Goal: Task Accomplishment & Management: Complete application form

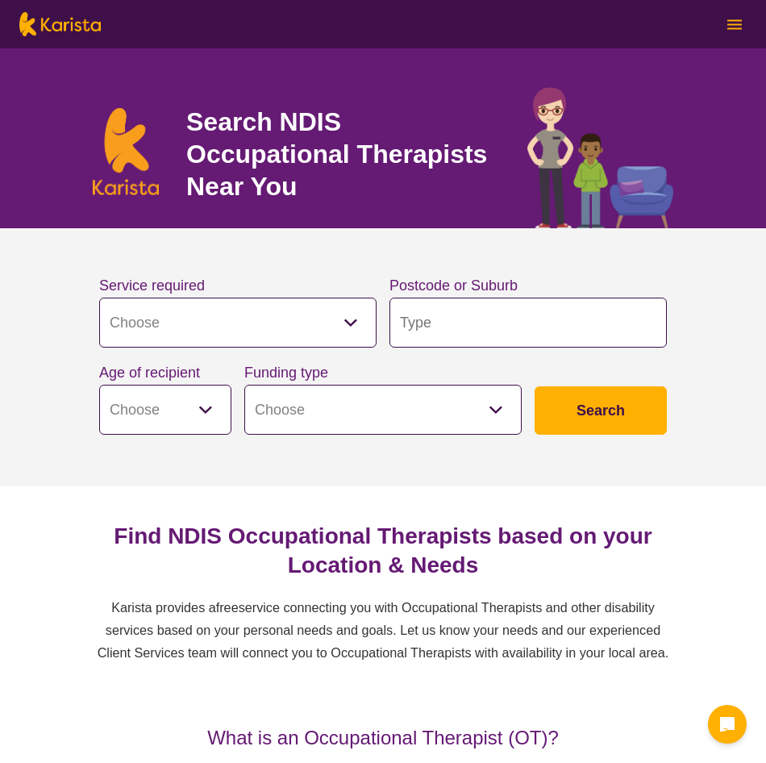
select select "[MEDICAL_DATA]"
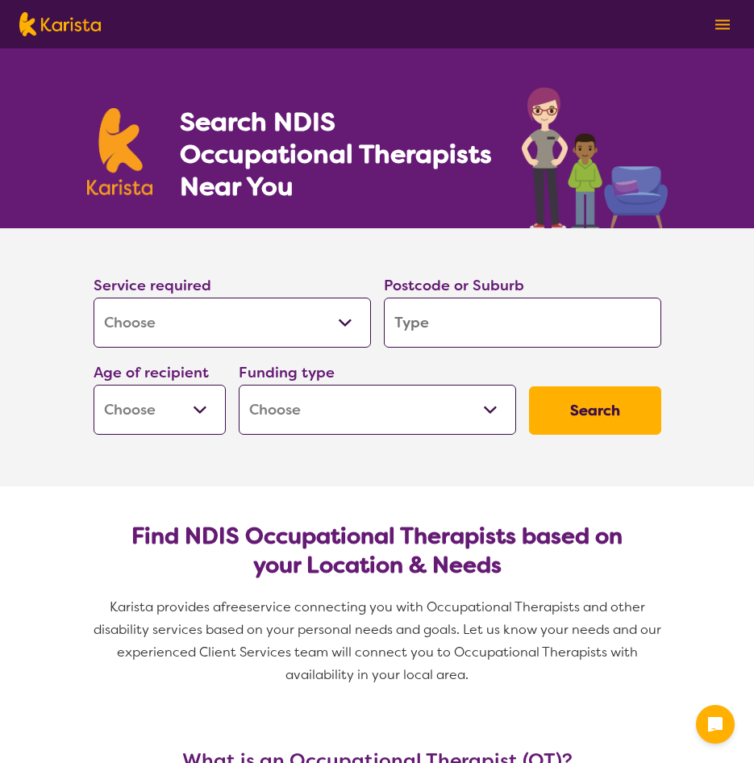
click at [455, 329] on input "search" at bounding box center [522, 323] width 277 height 50
type input "3"
type input "33"
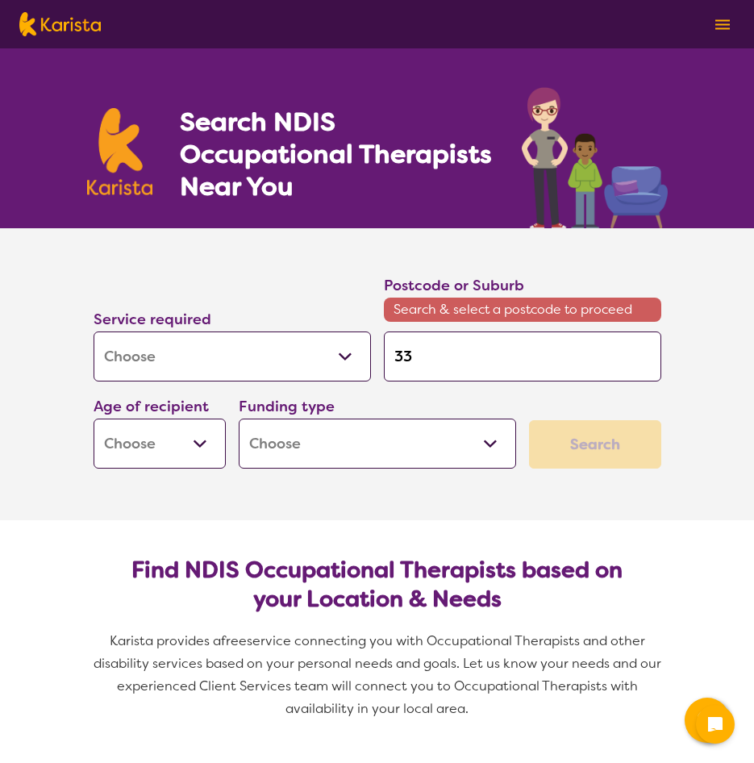
type input "333"
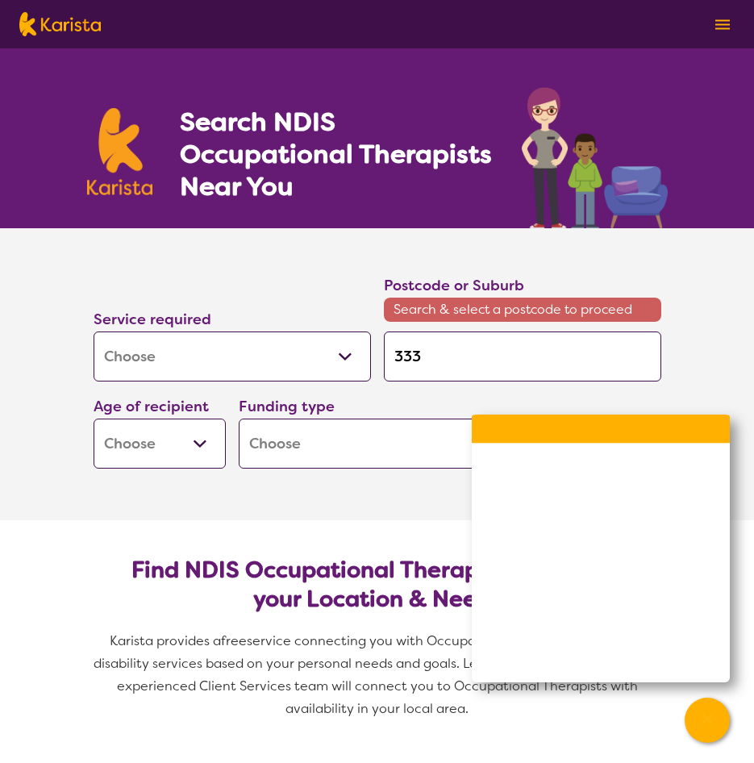
type input "3338"
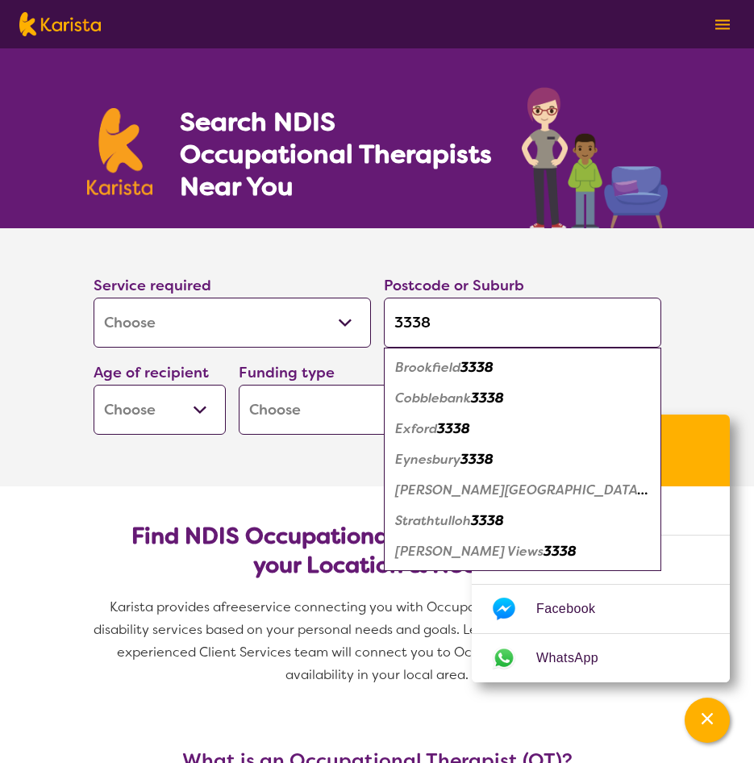
type input "333"
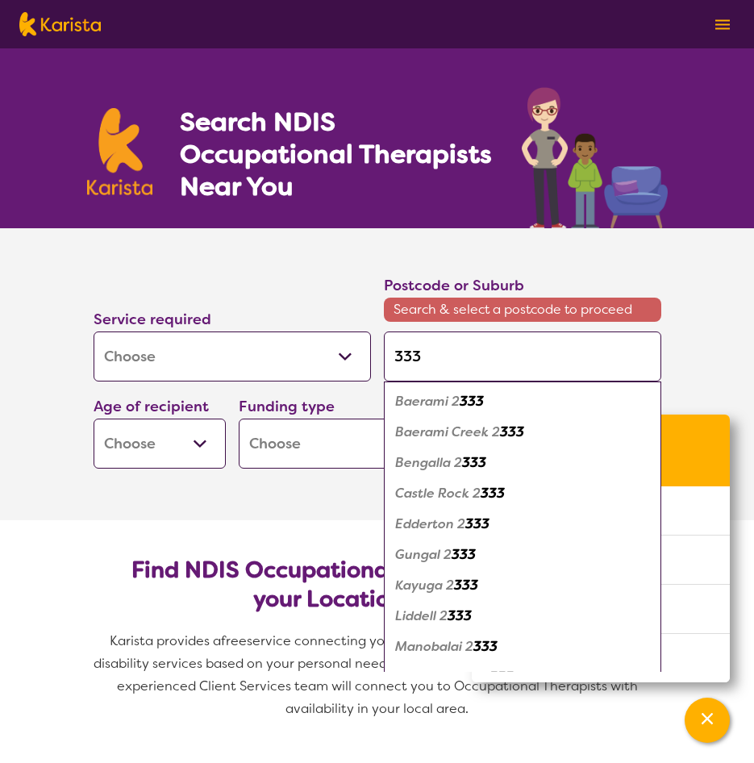
type input "3332"
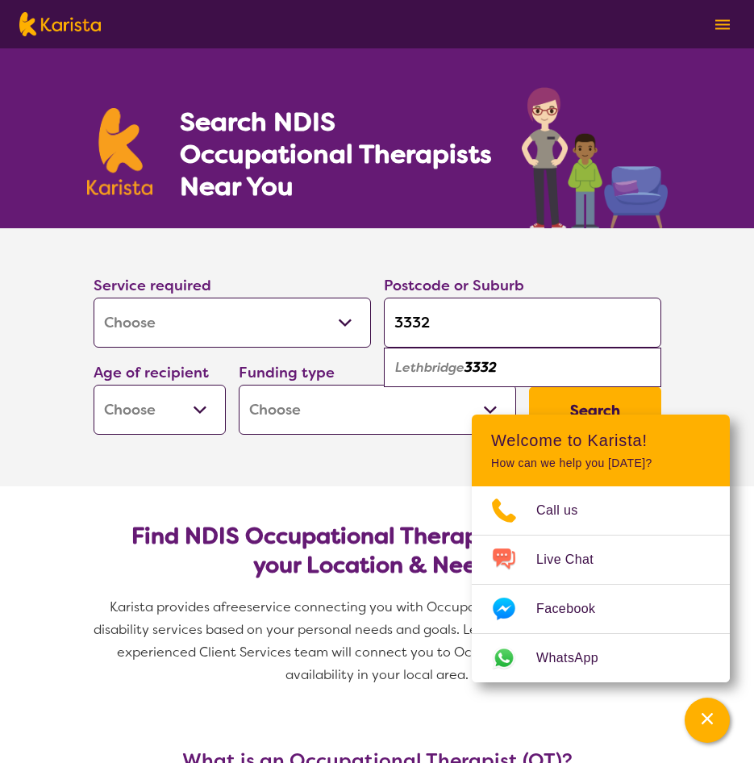
type input "333"
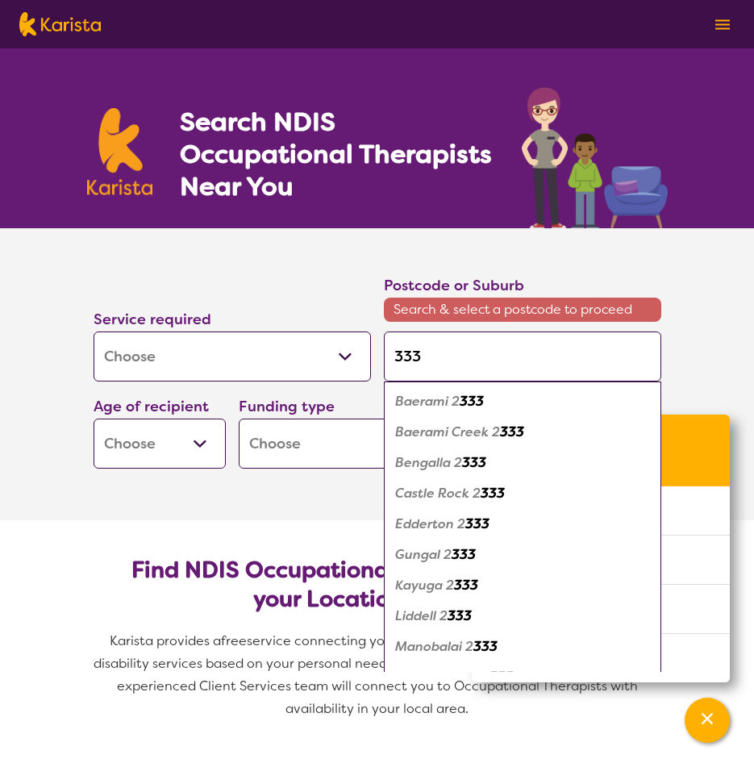
type input "33"
click at [440, 357] on input "33" at bounding box center [522, 356] width 277 height 50
type input "3"
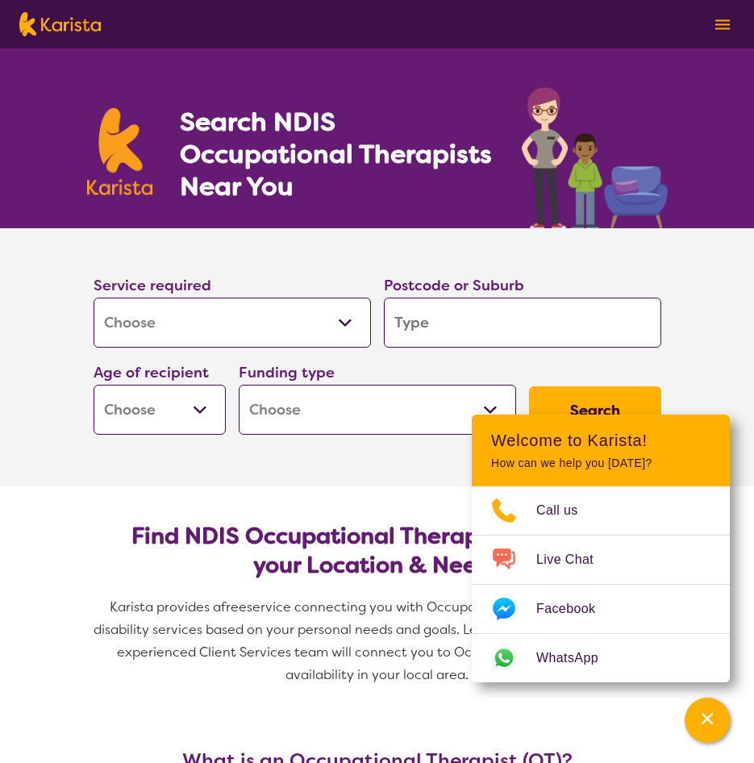
type input "t"
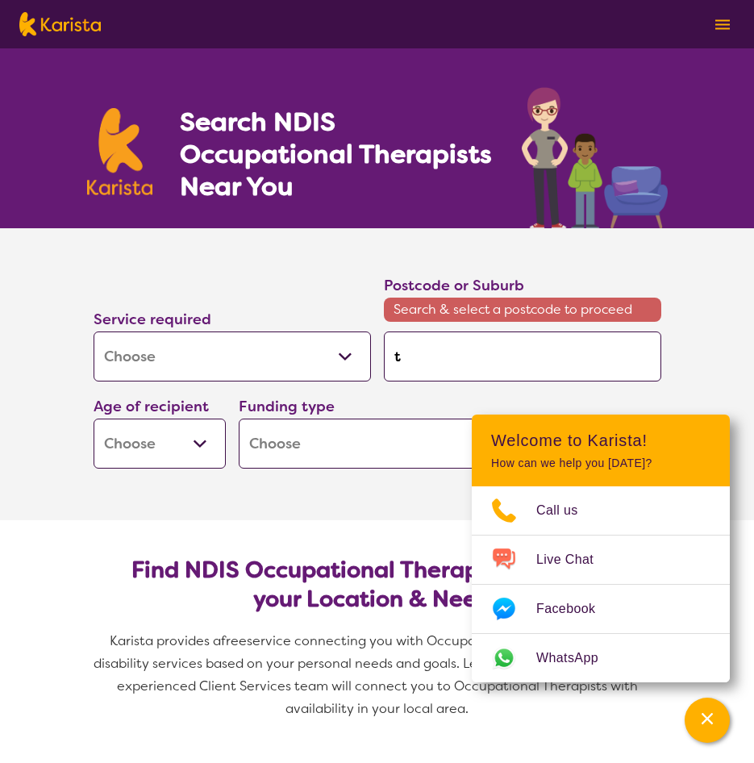
type input "th"
type input "tho"
type input "thor"
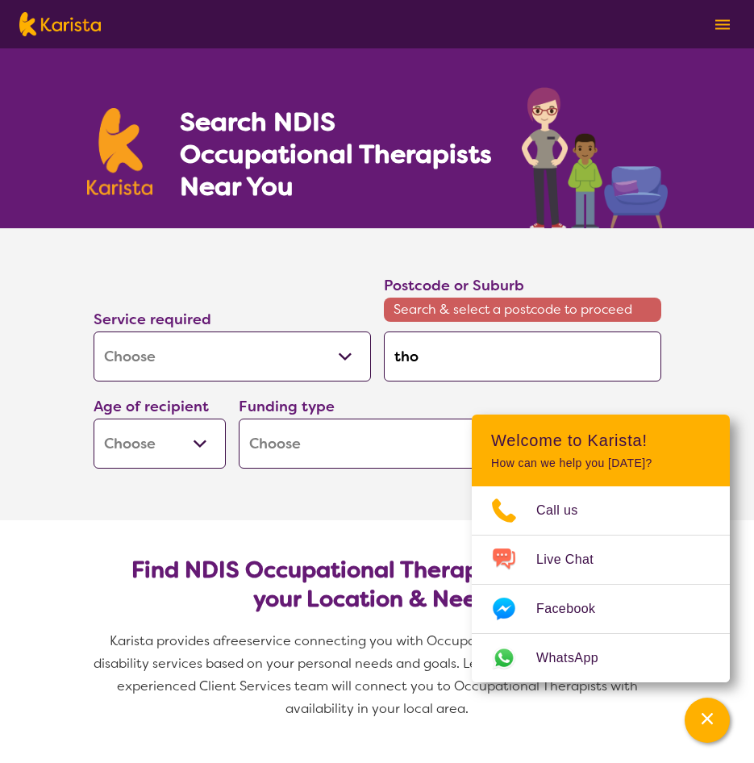
type input "thor"
type input "thorn"
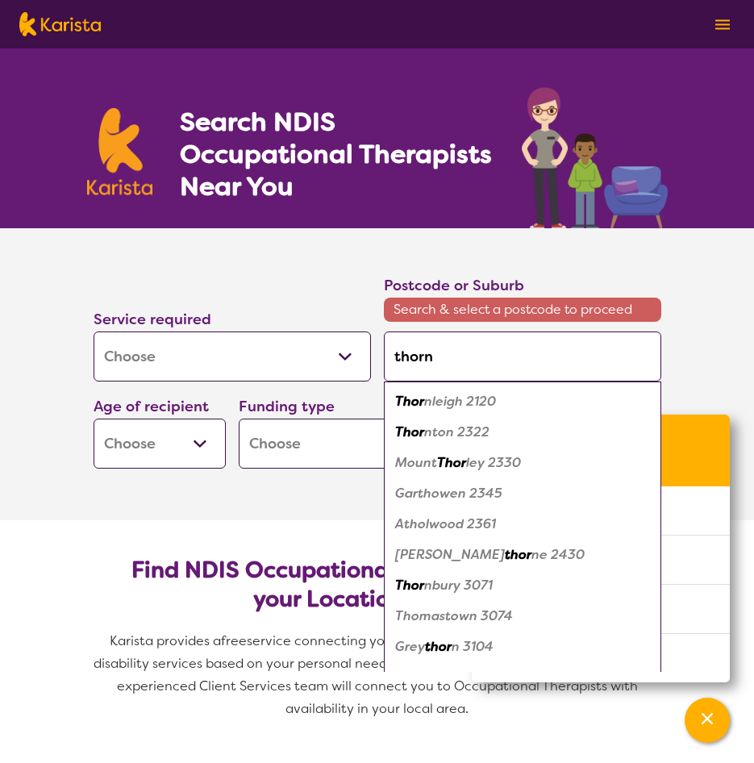
type input "thornh"
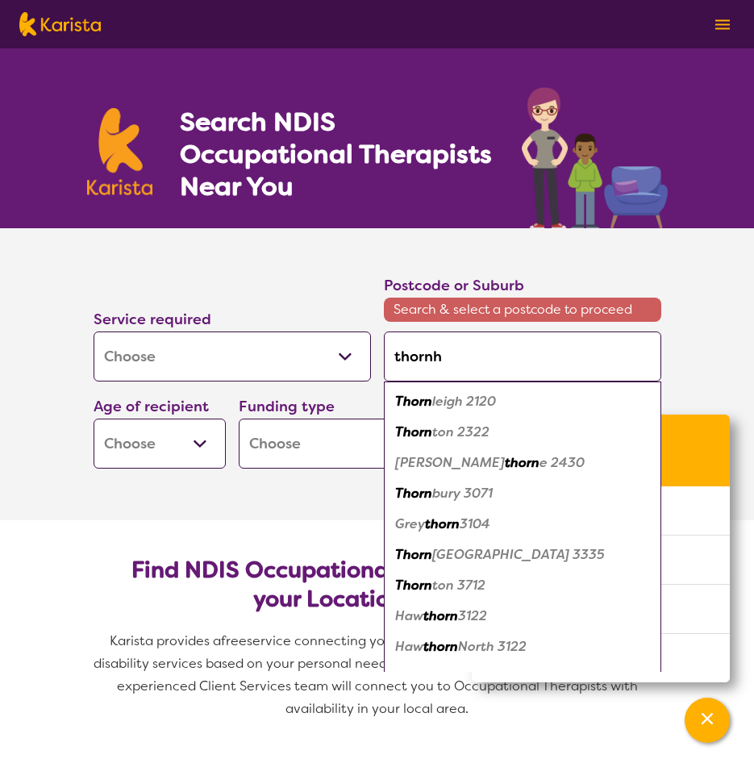
type input "thornhi"
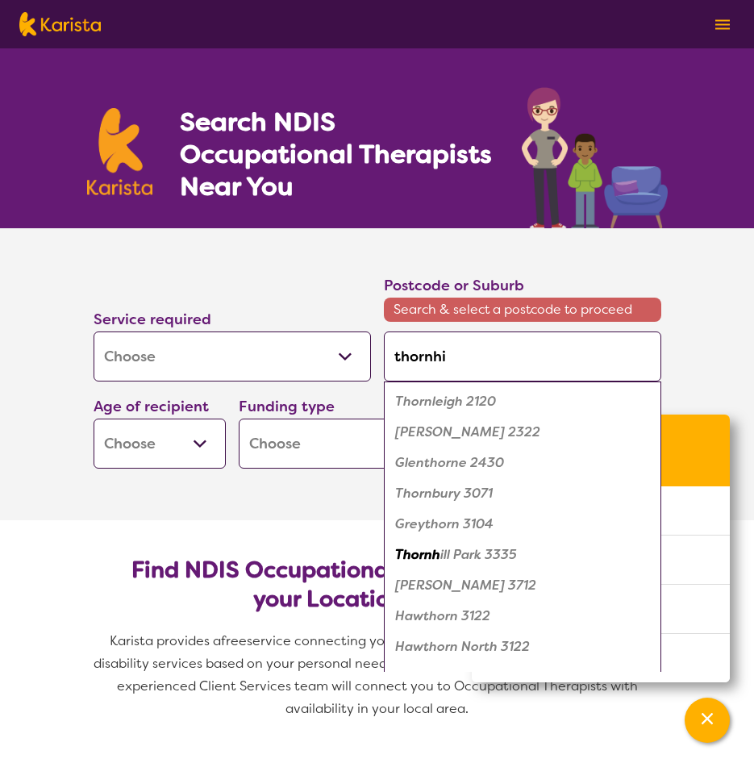
type input "thornhil"
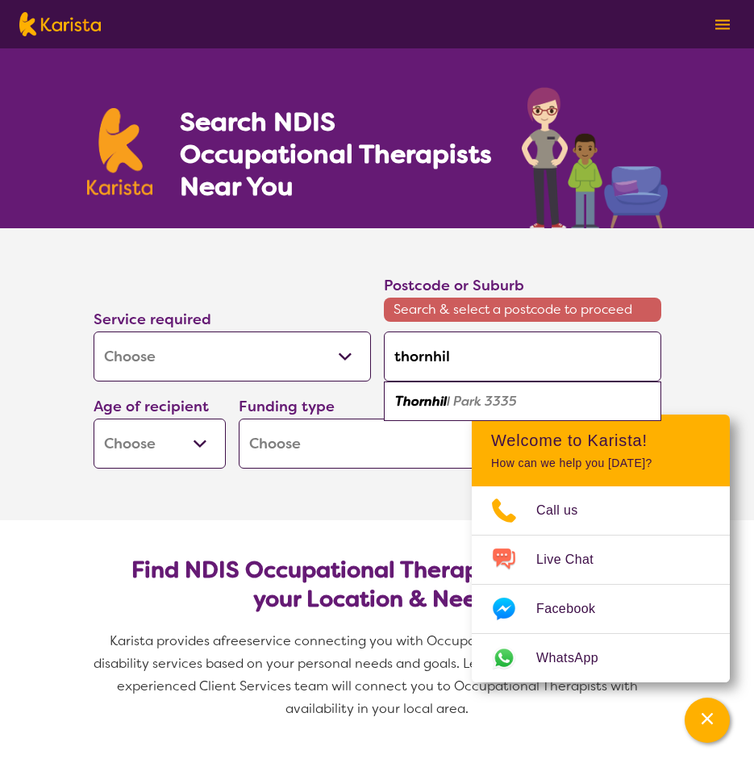
click at [537, 392] on div "Thornhil l Park 3335" at bounding box center [522, 401] width 261 height 31
type input "3335"
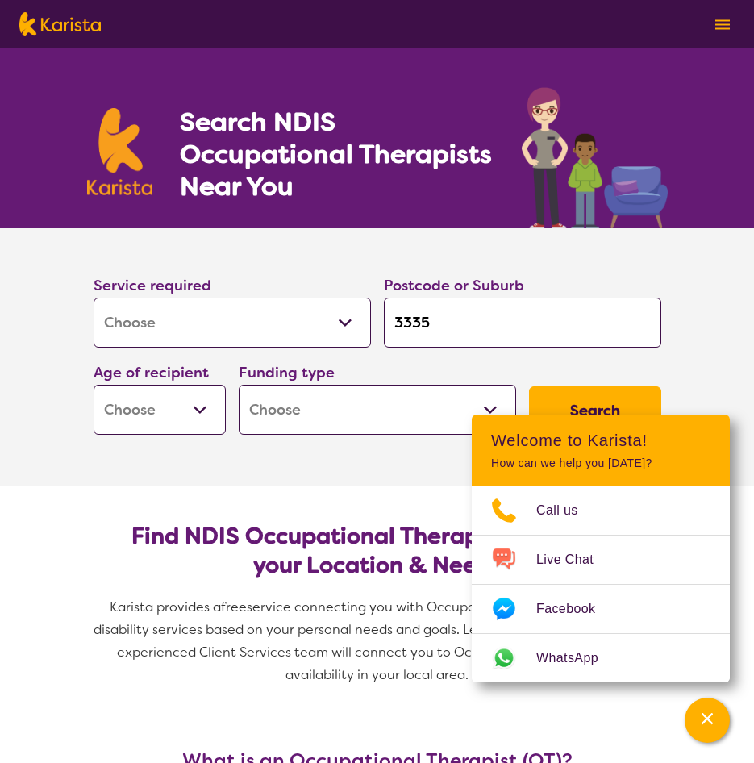
click at [457, 348] on div "Postcode or Suburb 3335" at bounding box center [522, 310] width 290 height 87
click at [190, 410] on select "Early Childhood - 0 to 9 Child - 10 to 11 Adolescent - 12 to 17 Adult - 18 to 6…" at bounding box center [160, 410] width 132 height 50
select select "AD"
click at [94, 385] on select "Early Childhood - 0 to 9 Child - 10 to 11 Adolescent - 12 to 17 Adult - 18 to 6…" at bounding box center [160, 410] width 132 height 50
select select "AD"
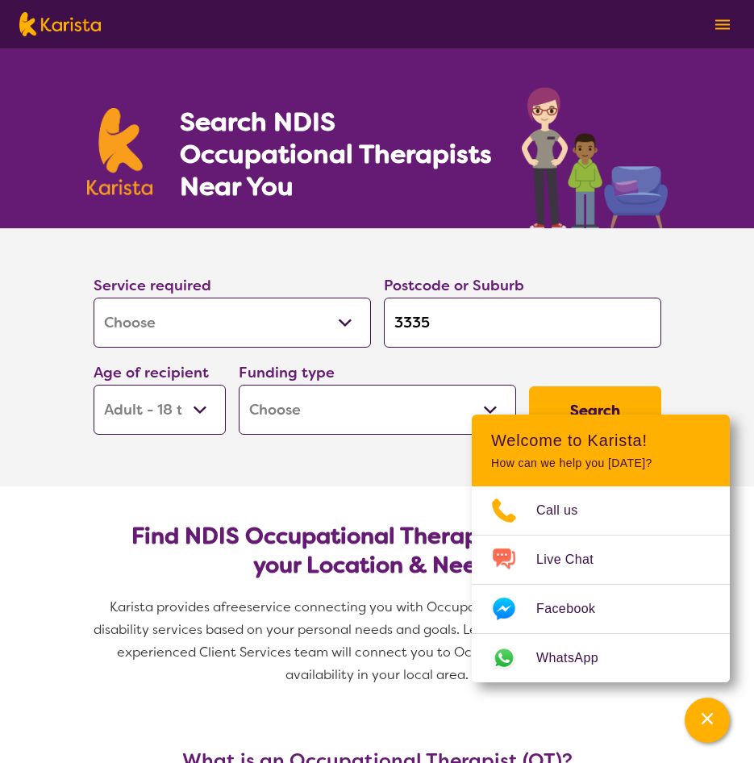
click at [329, 401] on select "Home Care Package (HCP) National Disability Insurance Scheme (NDIS) I don't know" at bounding box center [377, 410] width 277 height 50
select select "NDIS"
click at [239, 385] on select "Home Care Package (HCP) National Disability Insurance Scheme (NDIS) I don't know" at bounding box center [377, 410] width 277 height 50
select select "NDIS"
click at [325, 465] on section "Service required Allied Health Assistant Assessment ([MEDICAL_DATA] or [MEDICAL…" at bounding box center [377, 357] width 645 height 258
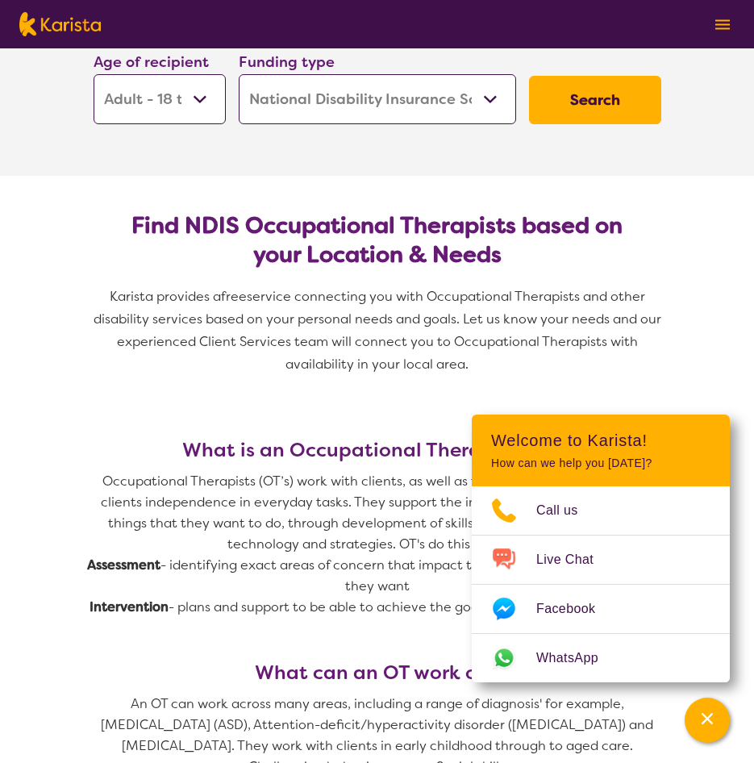
scroll to position [323, 0]
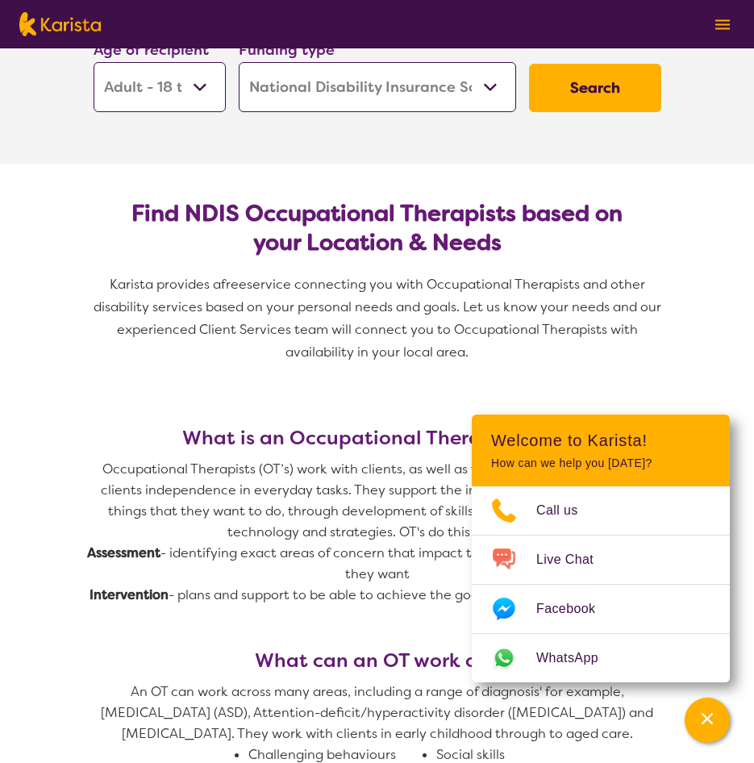
click at [608, 86] on button "Search" at bounding box center [595, 88] width 132 height 48
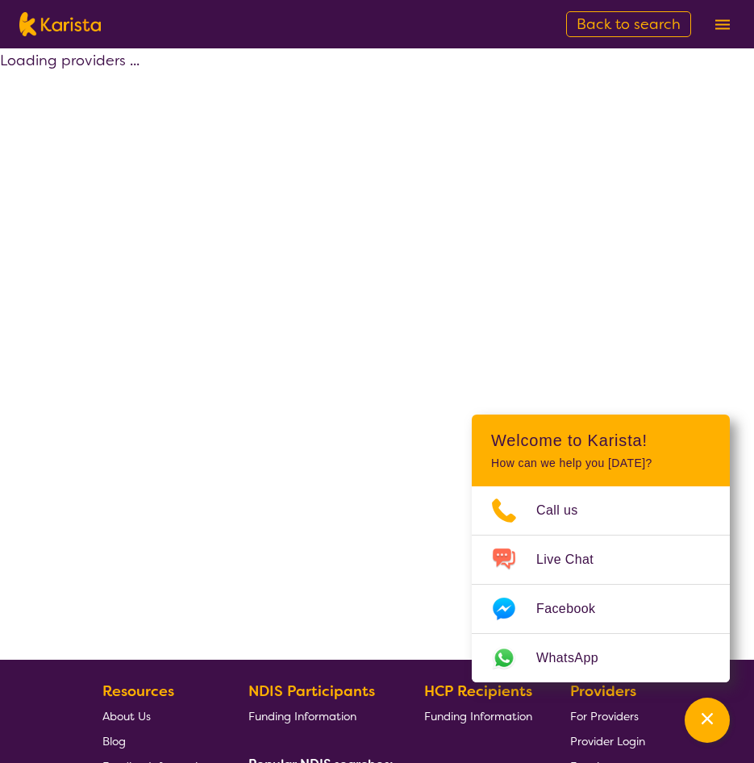
select select "by_score"
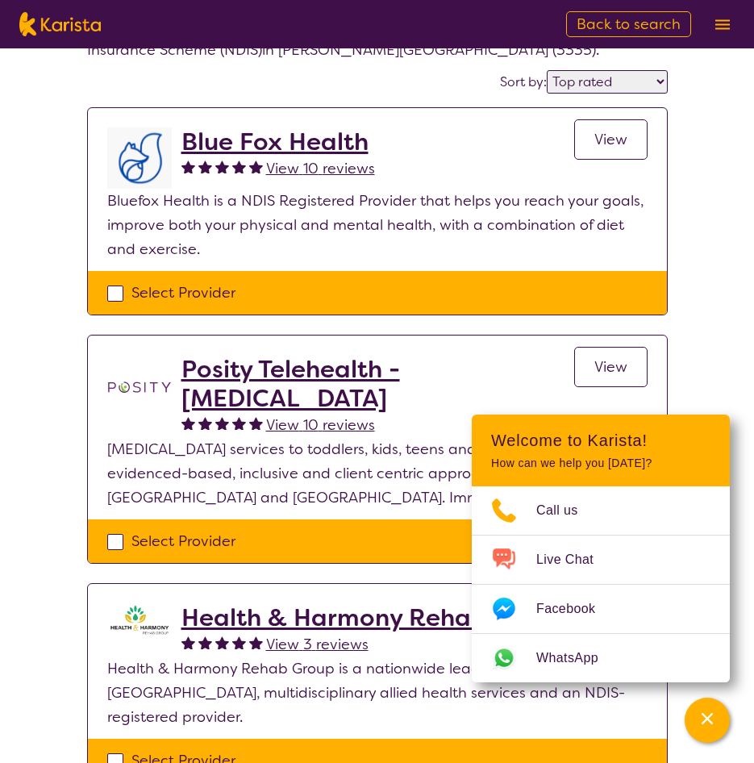
scroll to position [81, 0]
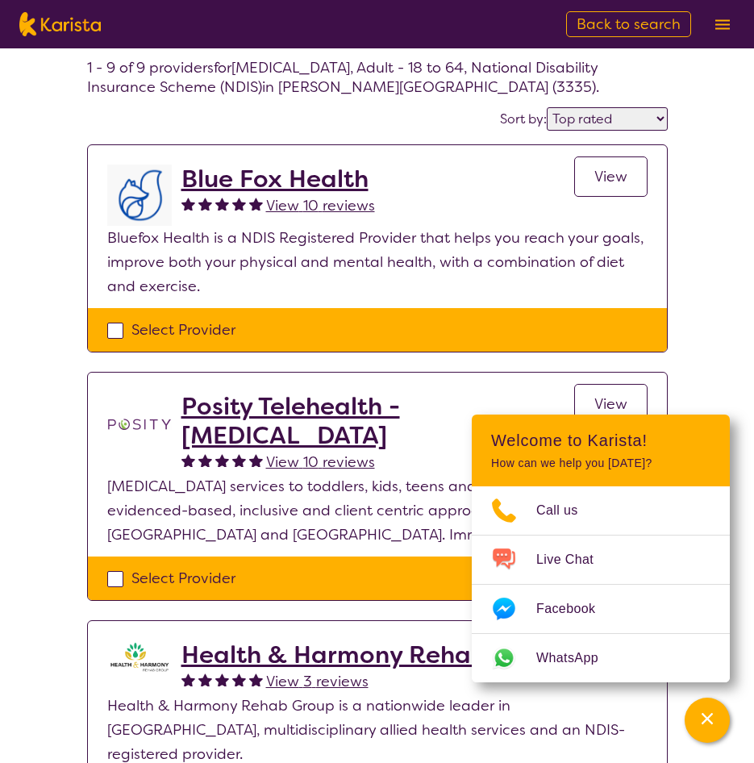
click at [610, 180] on span "View" at bounding box center [610, 176] width 33 height 19
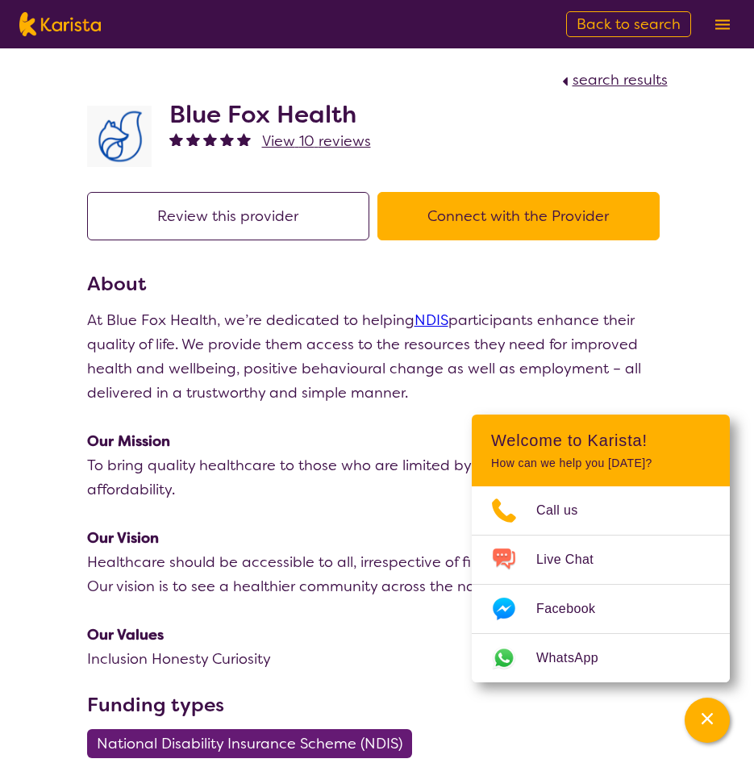
click at [561, 231] on button "Connect with the Provider" at bounding box center [518, 216] width 282 height 48
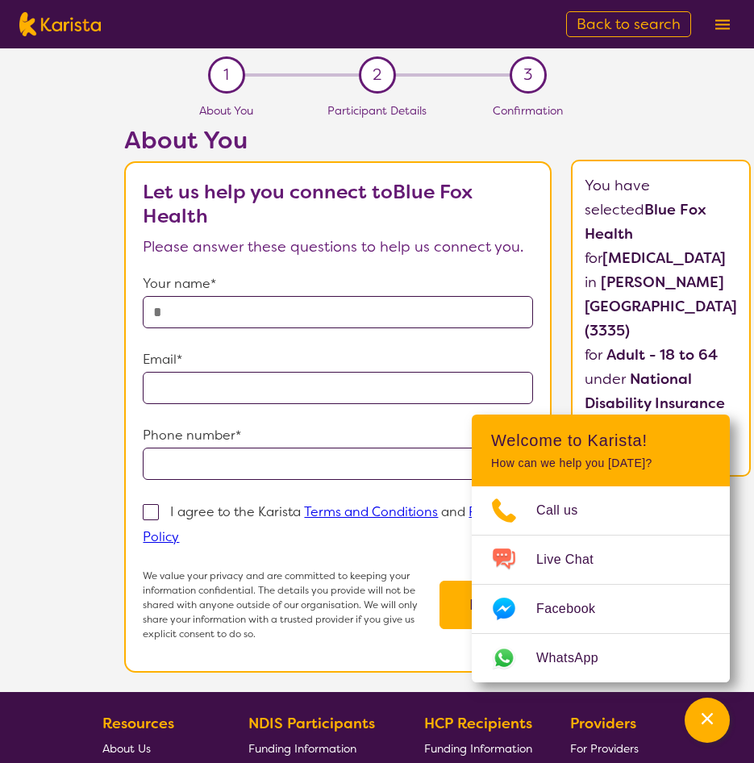
click at [334, 315] on input "text" at bounding box center [338, 312] width 390 height 32
type input "**********"
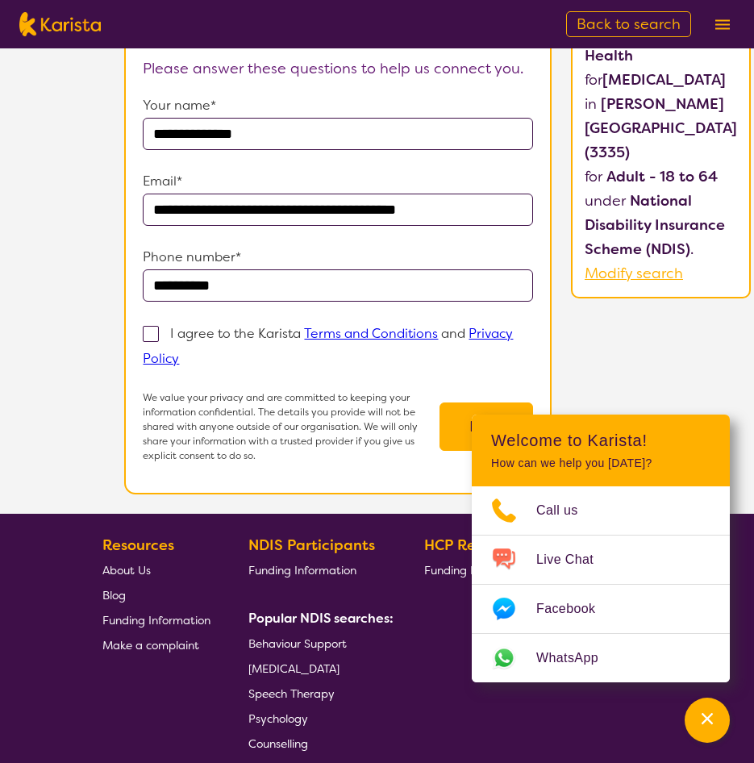
scroll to position [242, 0]
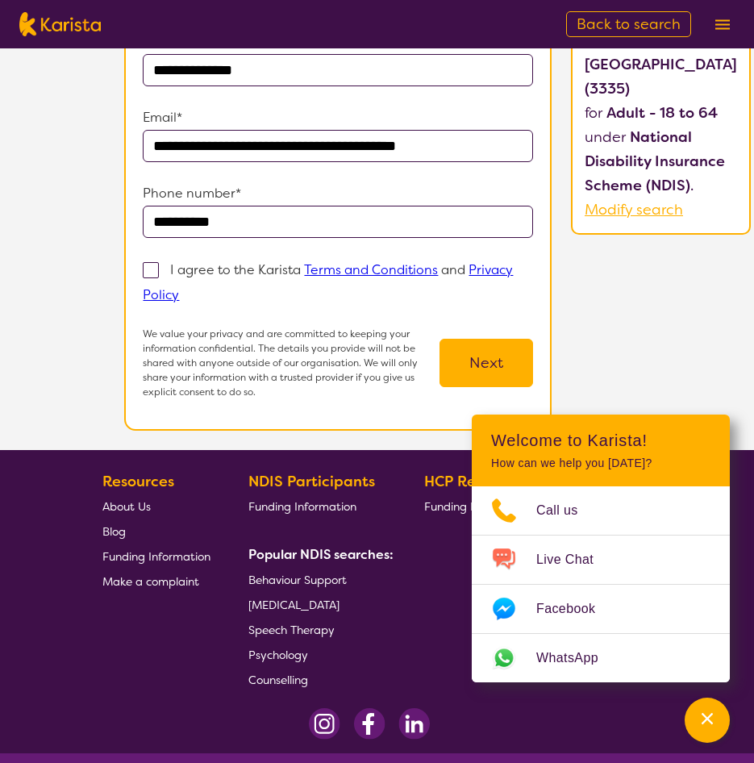
click at [159, 265] on span at bounding box center [151, 270] width 16 height 16
click at [179, 289] on input "I agree to the Karista Terms and Conditions and Privacy Policy" at bounding box center [184, 294] width 10 height 10
checkbox input "true"
click at [531, 375] on button "Next" at bounding box center [487, 363] width 94 height 48
